Goal: Find specific page/section: Find specific page/section

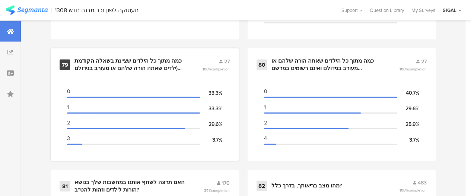
scroll to position [5063, 0]
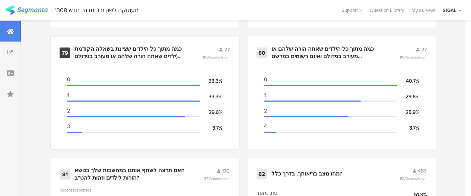
click at [106, 55] on div "כמה מתוך כל הילדים שציינת בשאלה הקודמת (ילדים שאתה הורה שלהם או מעורב בגידולם ו…" at bounding box center [129, 52] width 110 height 15
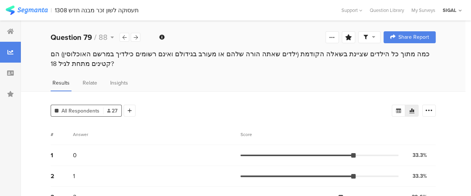
click at [125, 60] on div "כמה מתוך כל הילדים שציינת בשאלה הקודמת (ילדים שאתה הורה שלהם או מעורב בגידולם ו…" at bounding box center [243, 58] width 385 height 19
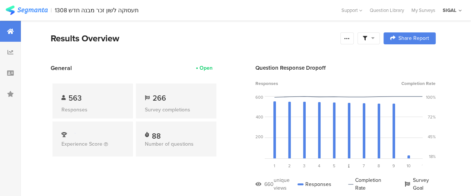
scroll to position [5063, 0]
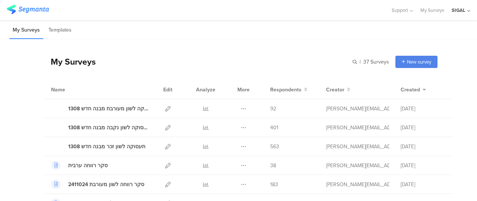
scroll to position [37, 0]
